Goal: Task Accomplishment & Management: Manage account settings

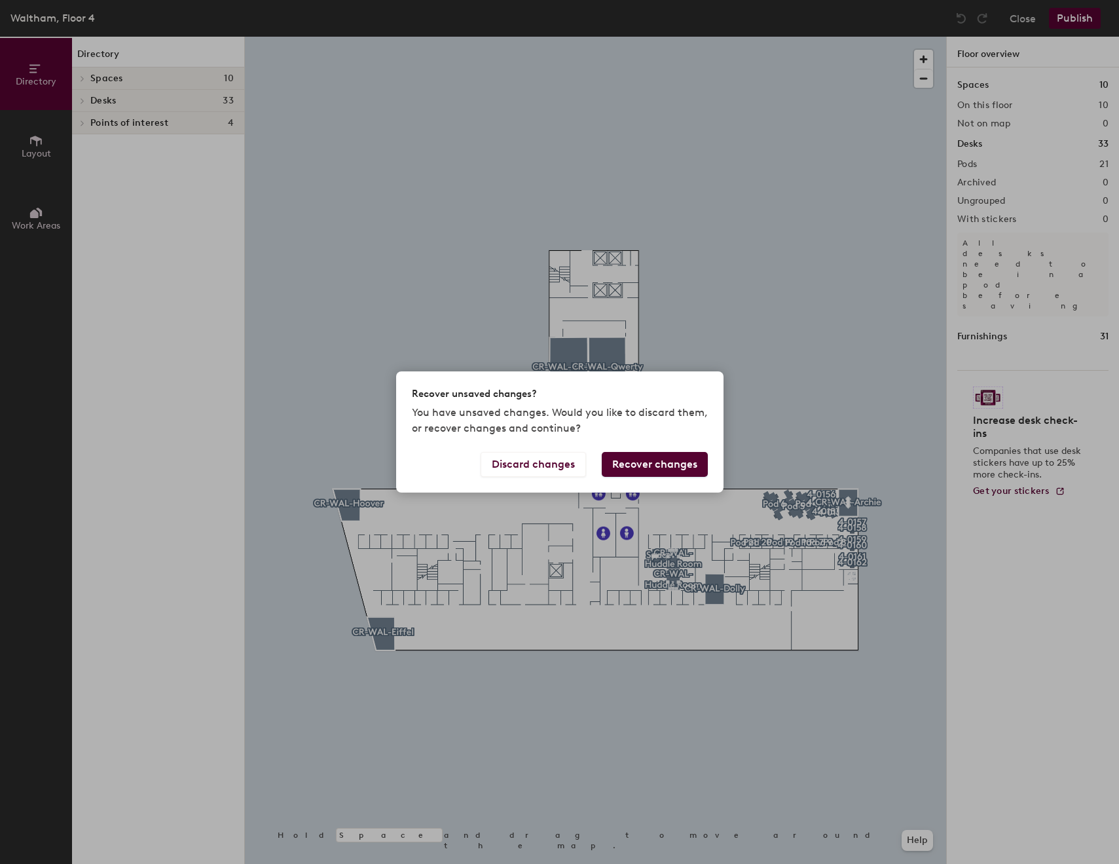
click at [675, 462] on button "Recover changes" at bounding box center [655, 464] width 106 height 25
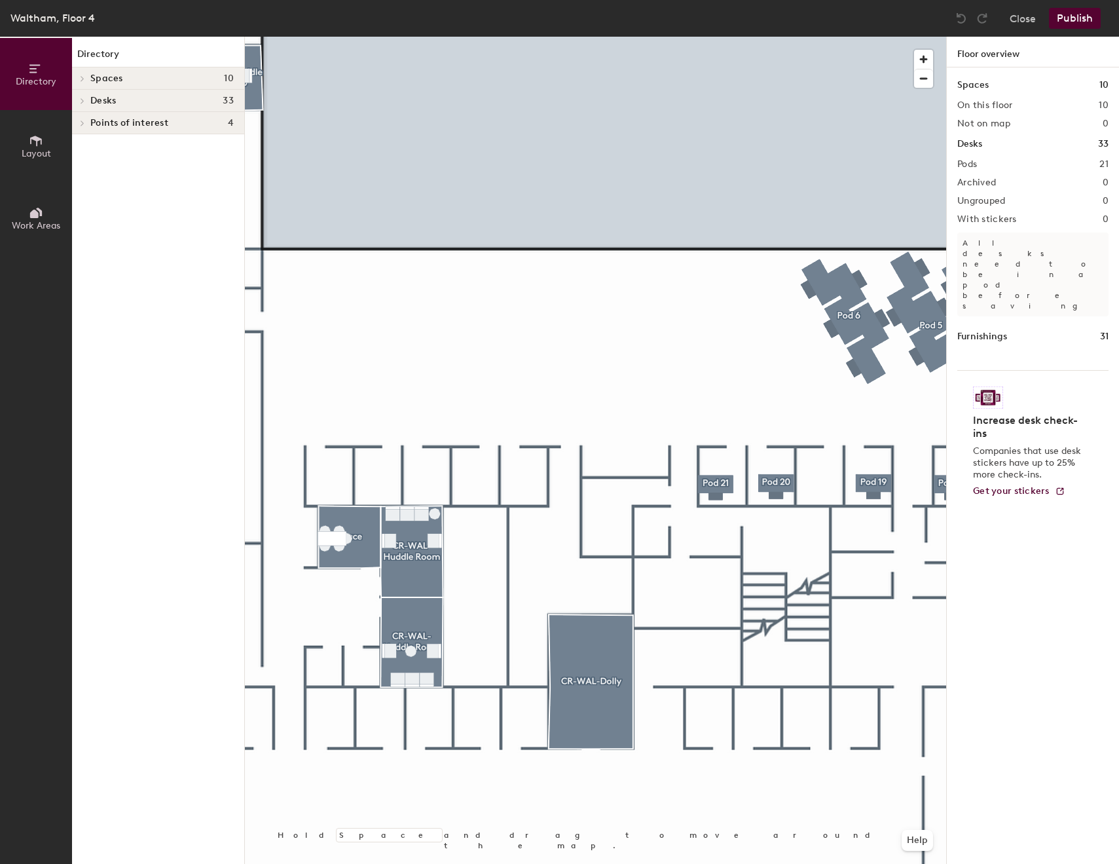
click at [425, 37] on div at bounding box center [595, 37] width 701 height 0
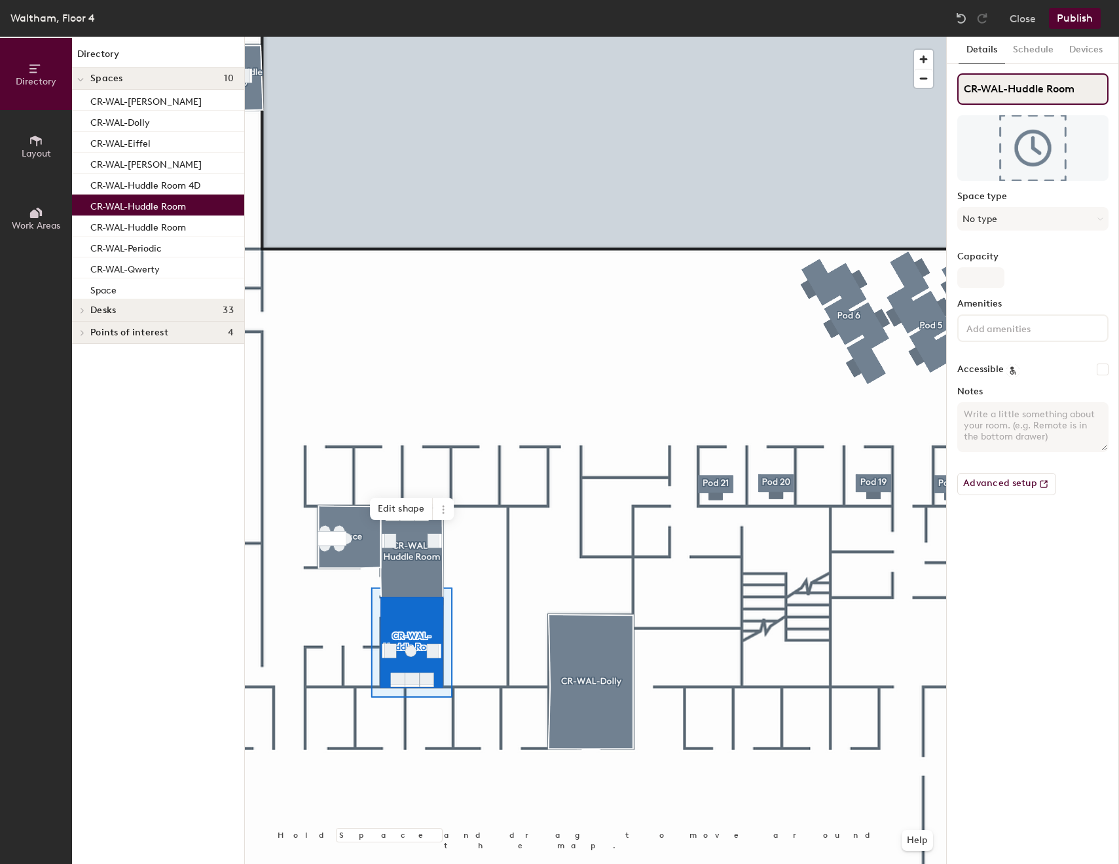
drag, startPoint x: 1006, startPoint y: 87, endPoint x: 1080, endPoint y: 96, distance: 74.6
click at [1080, 96] on input "CR-WAL-Huddle Room" at bounding box center [1032, 88] width 151 height 31
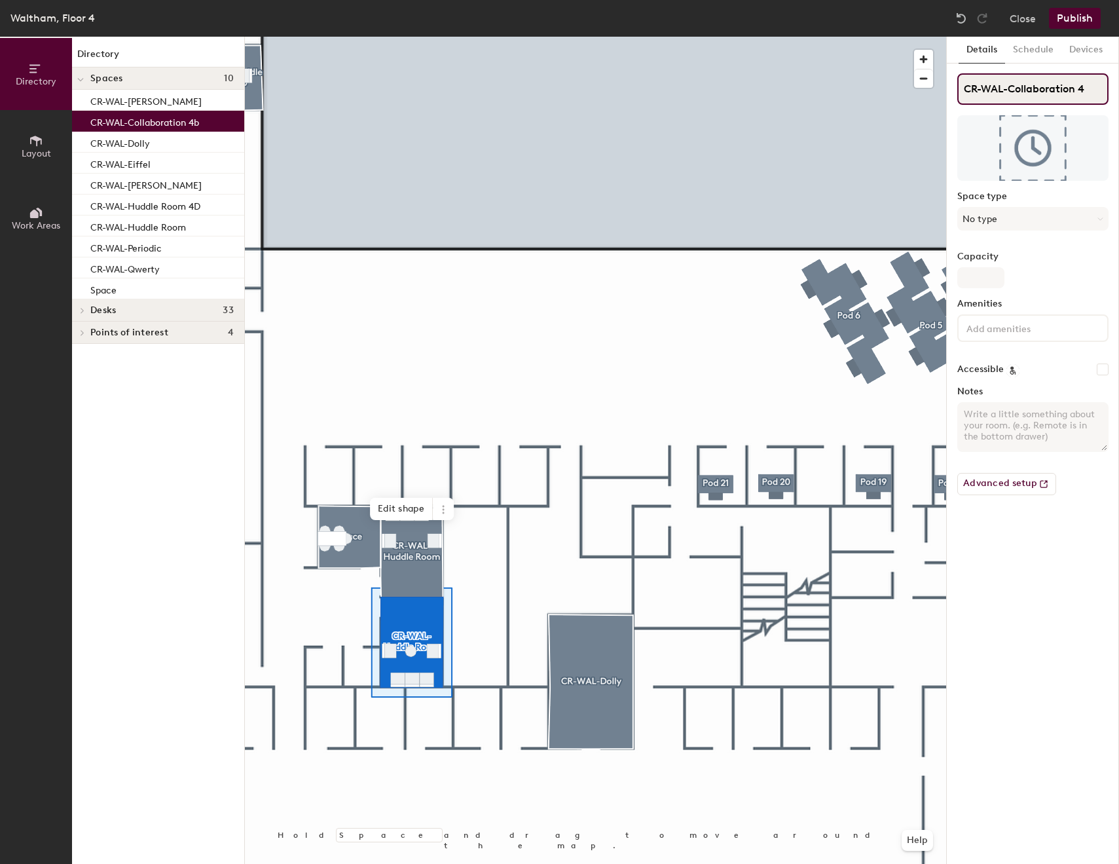
type input "CR-WAL-Collaboration 4B"
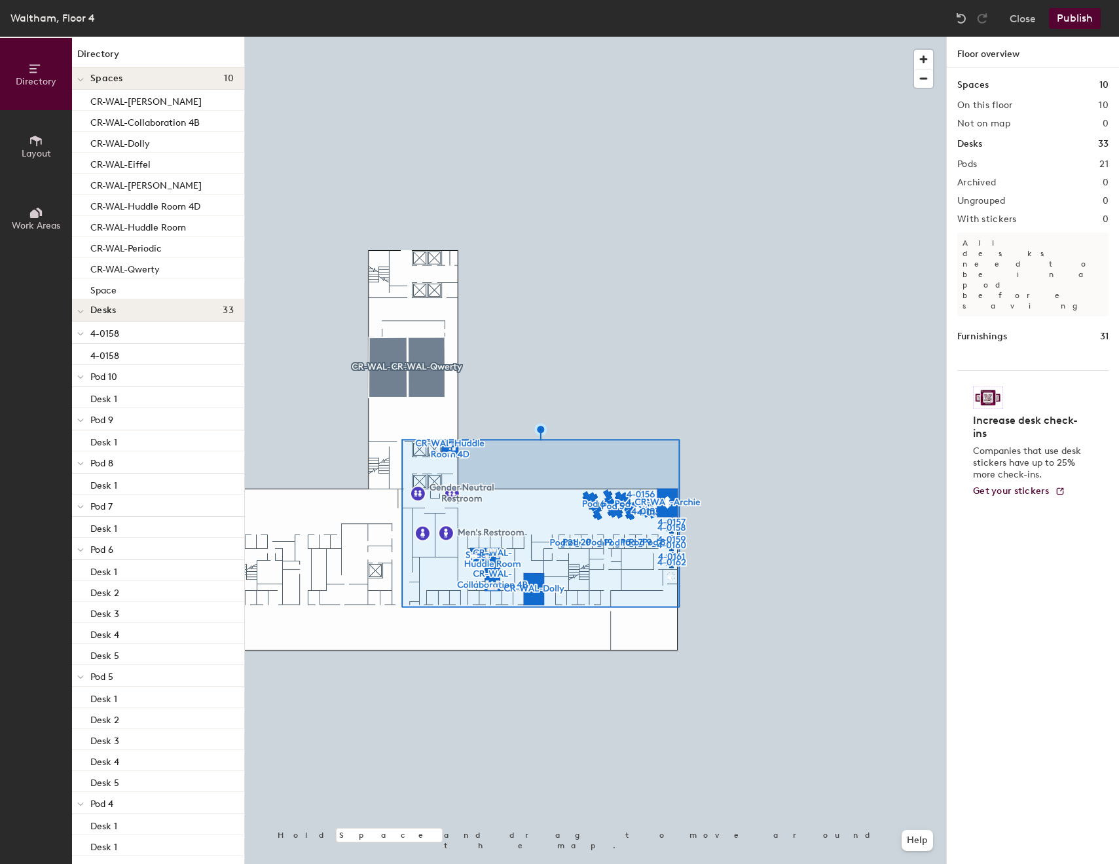
click at [769, 37] on div at bounding box center [595, 37] width 701 height 0
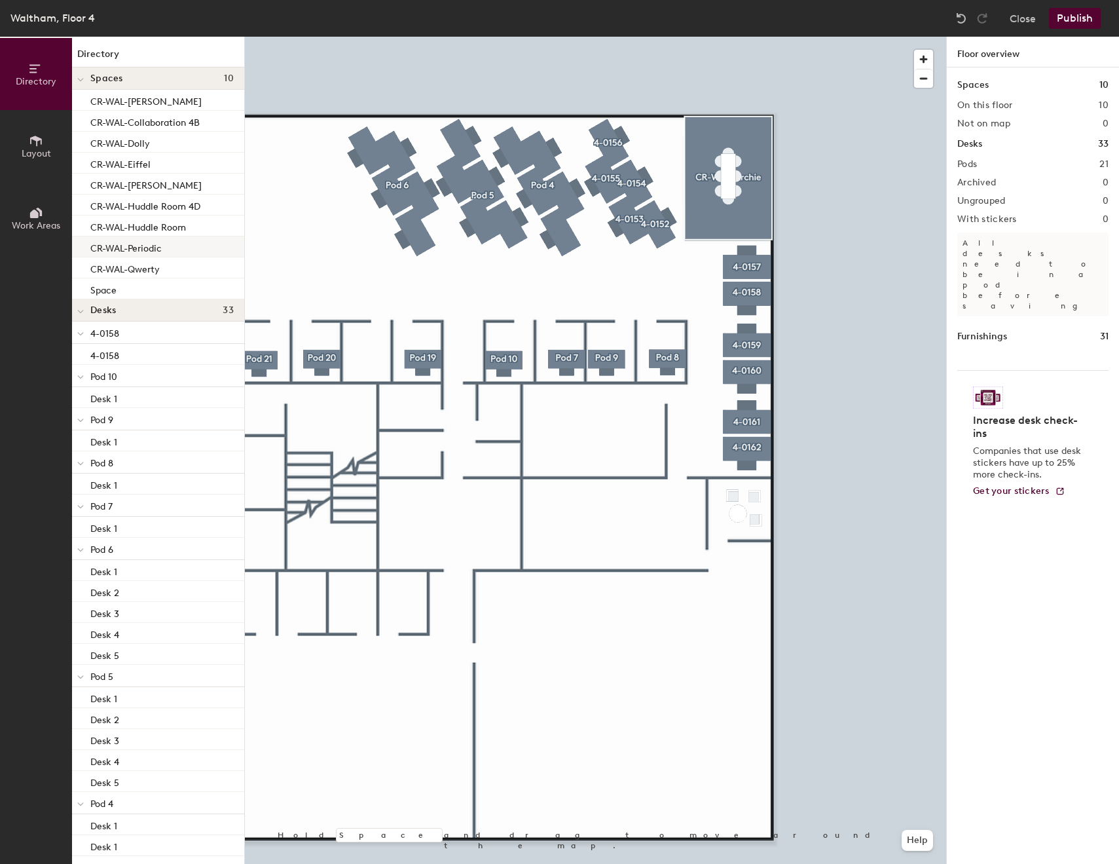
click at [612, 37] on div at bounding box center [595, 37] width 701 height 0
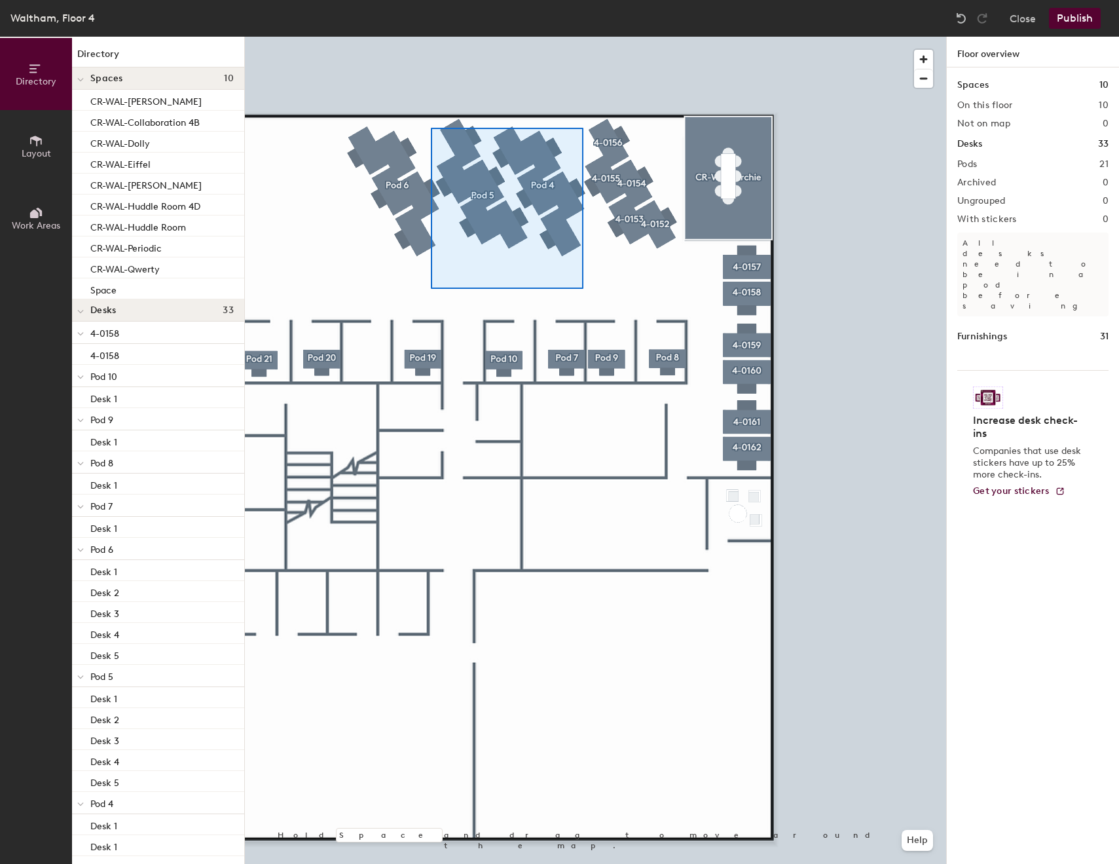
click at [347, 37] on div at bounding box center [595, 37] width 701 height 0
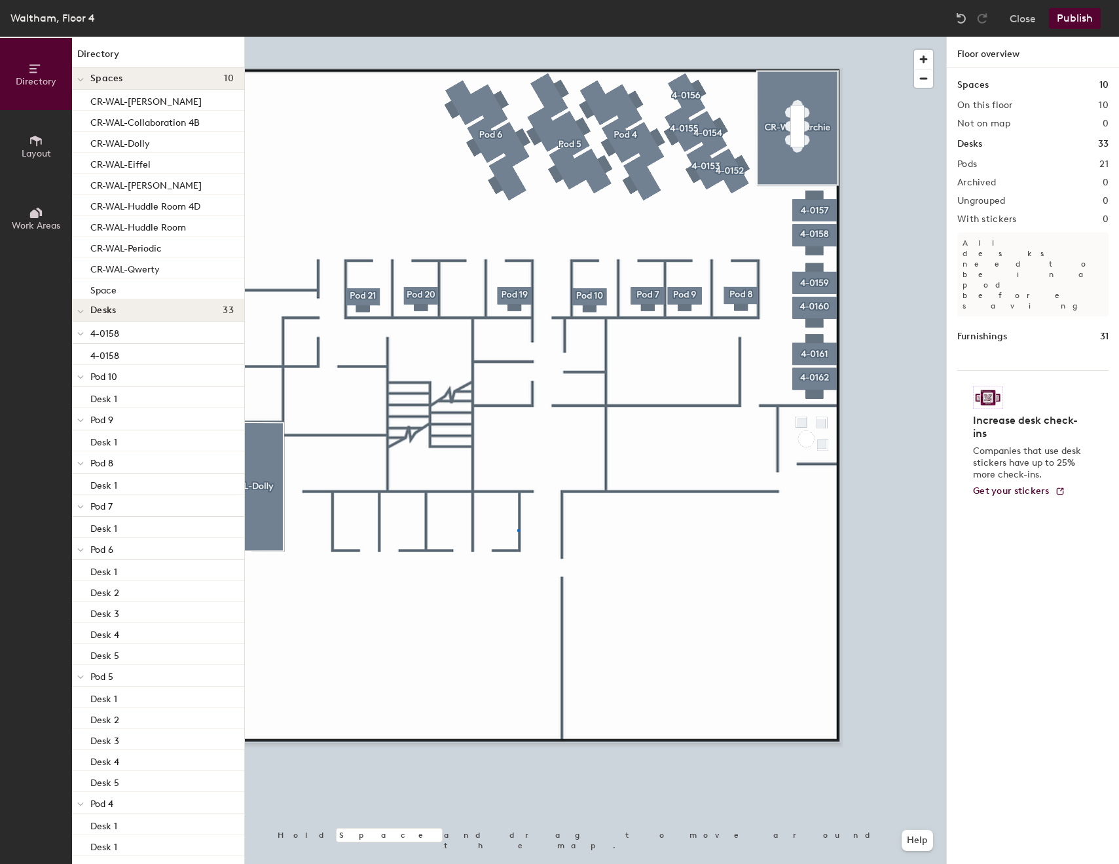
click at [519, 37] on div at bounding box center [595, 37] width 701 height 0
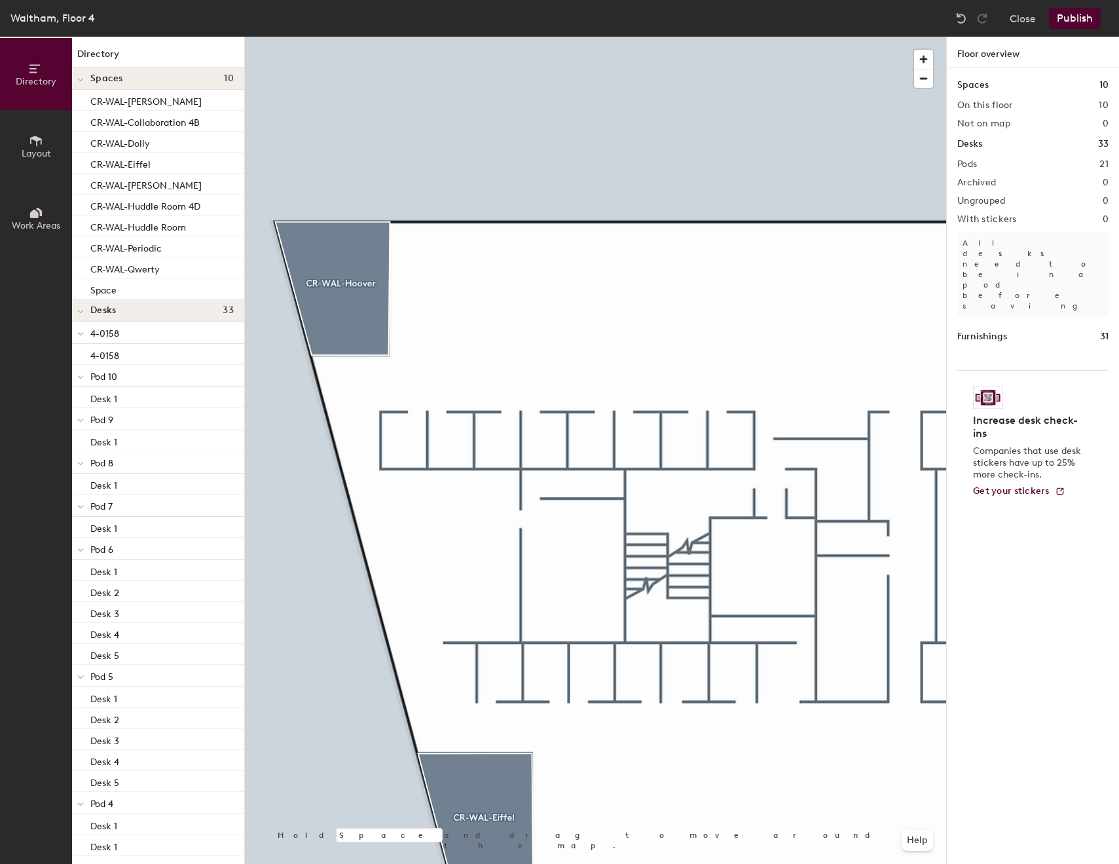
click at [33, 650] on div "Directory Layout Work Areas Directory Spaces 10 CR-WAL-[PERSON_NAME]-WAL-Collab…" at bounding box center [559, 450] width 1119 height 827
click at [535, 37] on div at bounding box center [595, 37] width 701 height 0
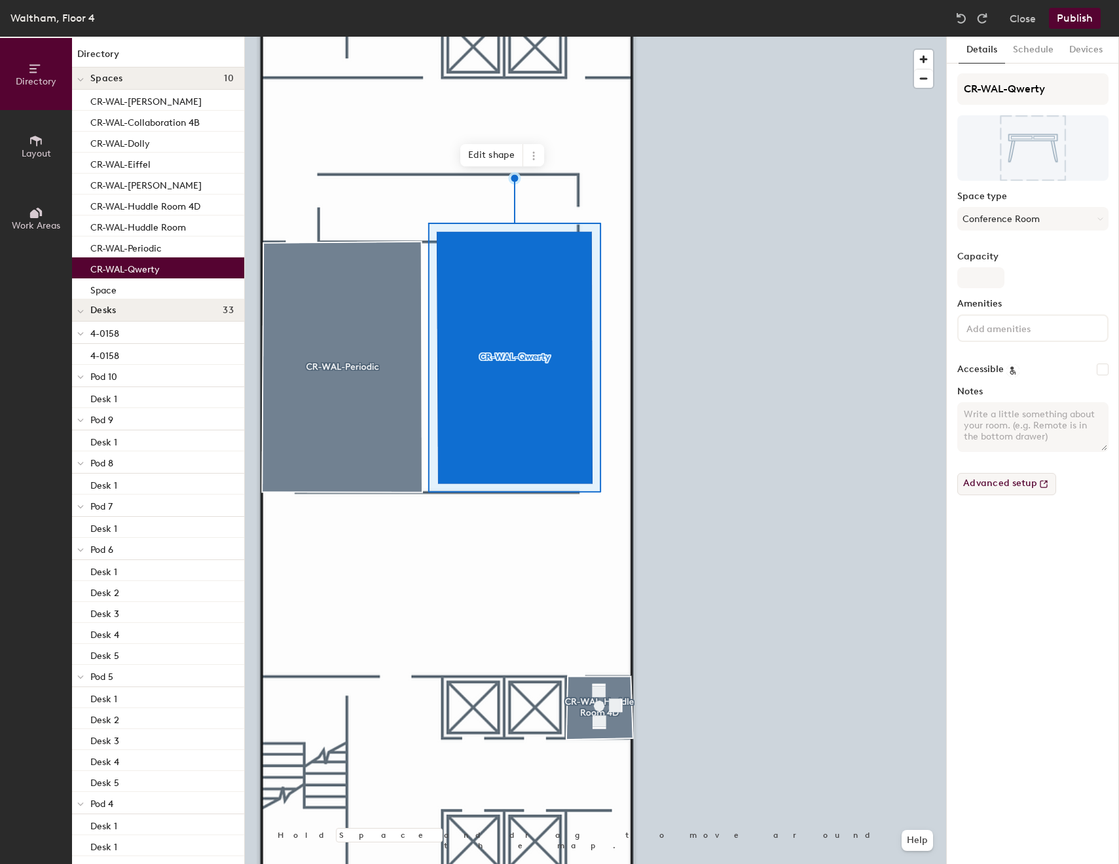
click at [1027, 485] on button "Advanced setup" at bounding box center [1006, 484] width 99 height 22
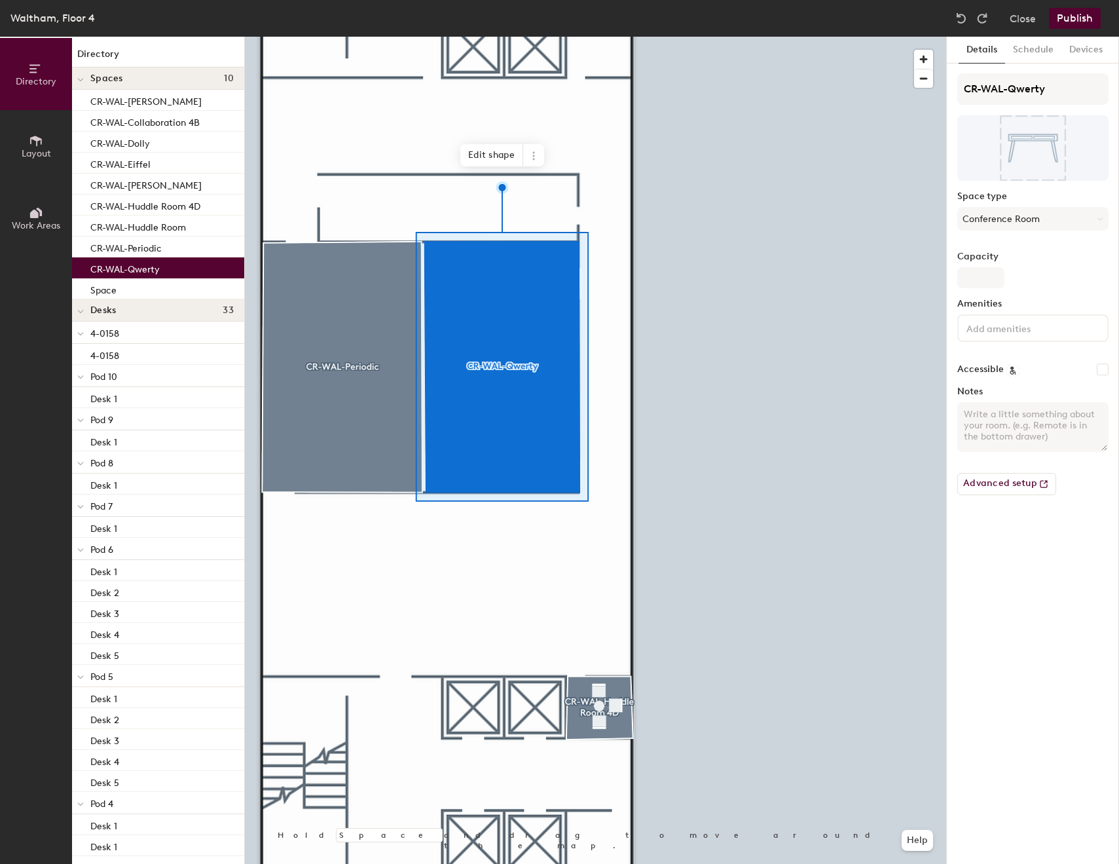
click at [1016, 223] on button "Conference Room" at bounding box center [1032, 219] width 151 height 24
